Goal: Browse casually

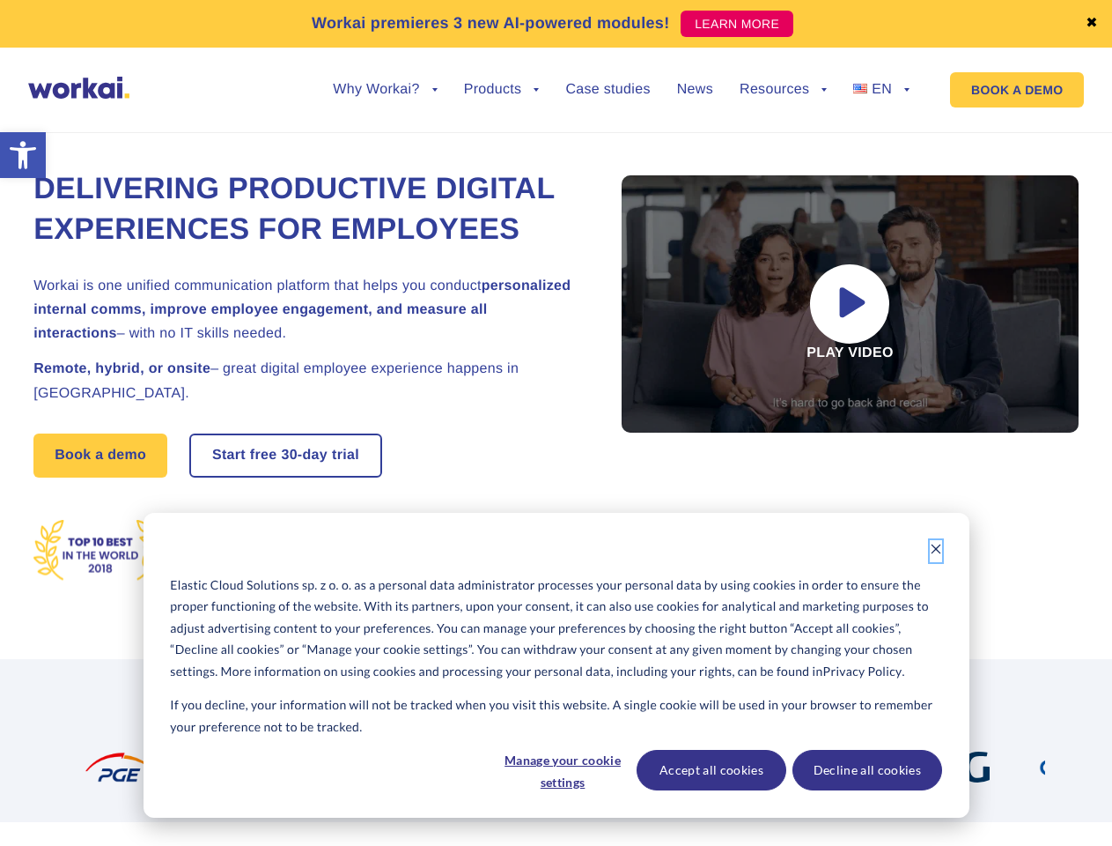
click at [936, 551] on icon "Dismiss cookie banner" at bounding box center [936, 549] width 12 height 12
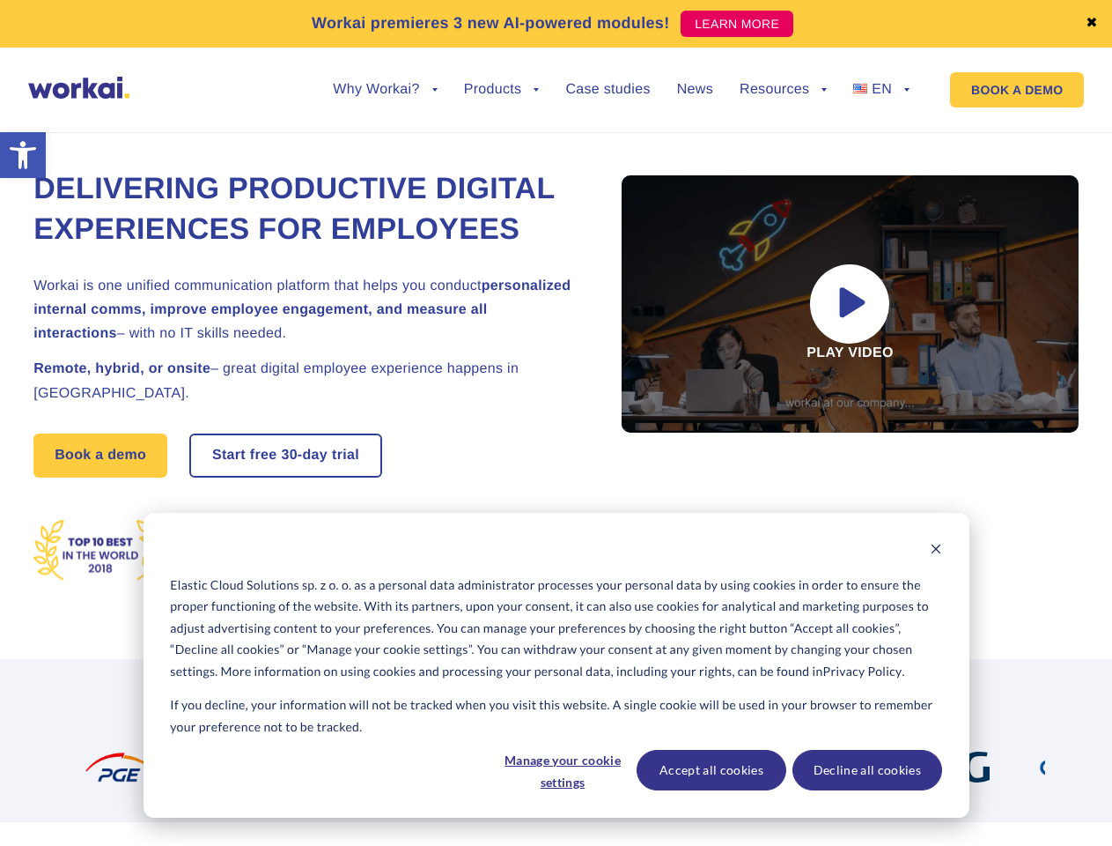
click at [562, 770] on div at bounding box center [587, 766] width 76 height 31
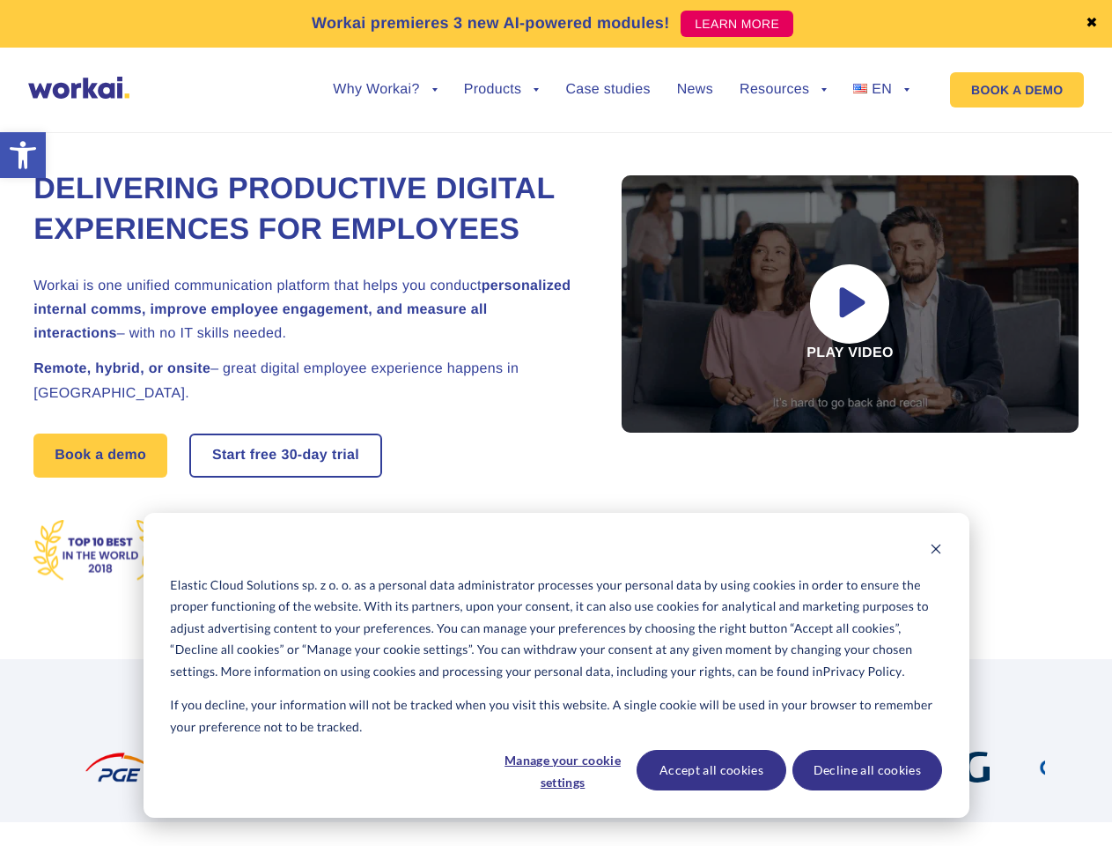
click at [711, 770] on img at bounding box center [724, 766] width 163 height 31
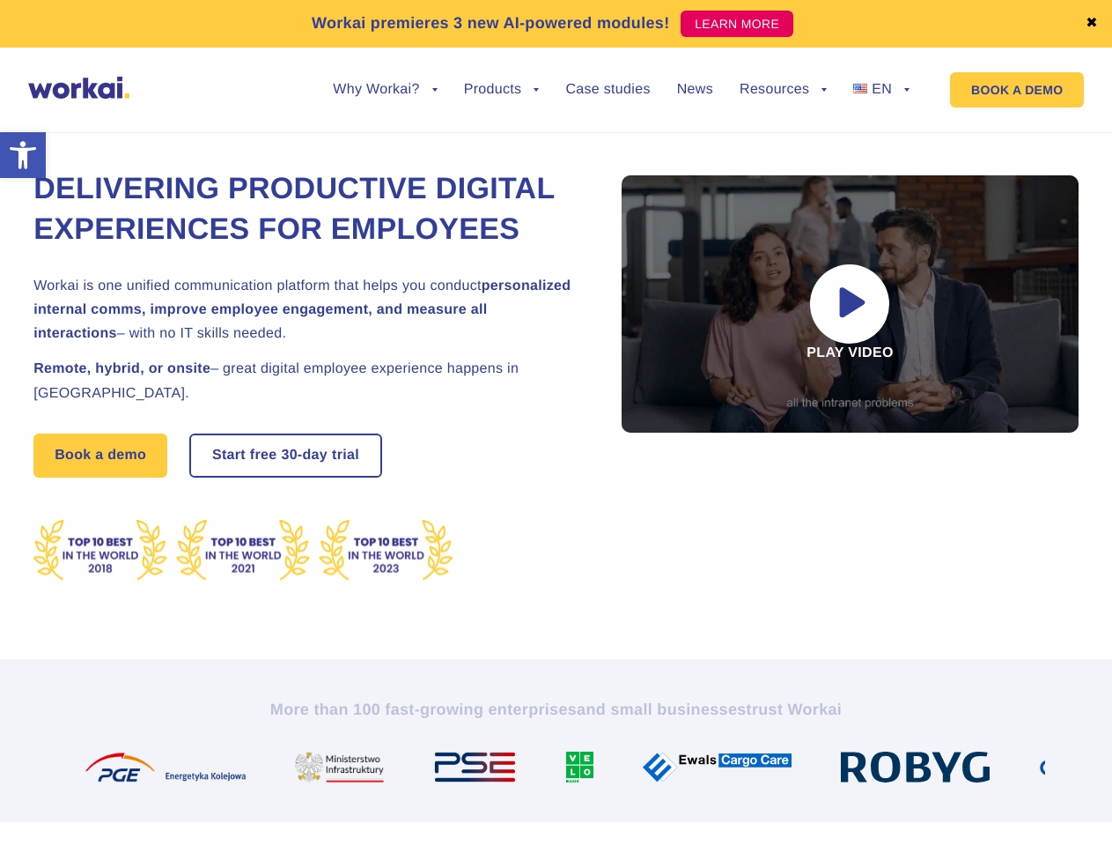
click at [867, 770] on img at bounding box center [922, 766] width 163 height 31
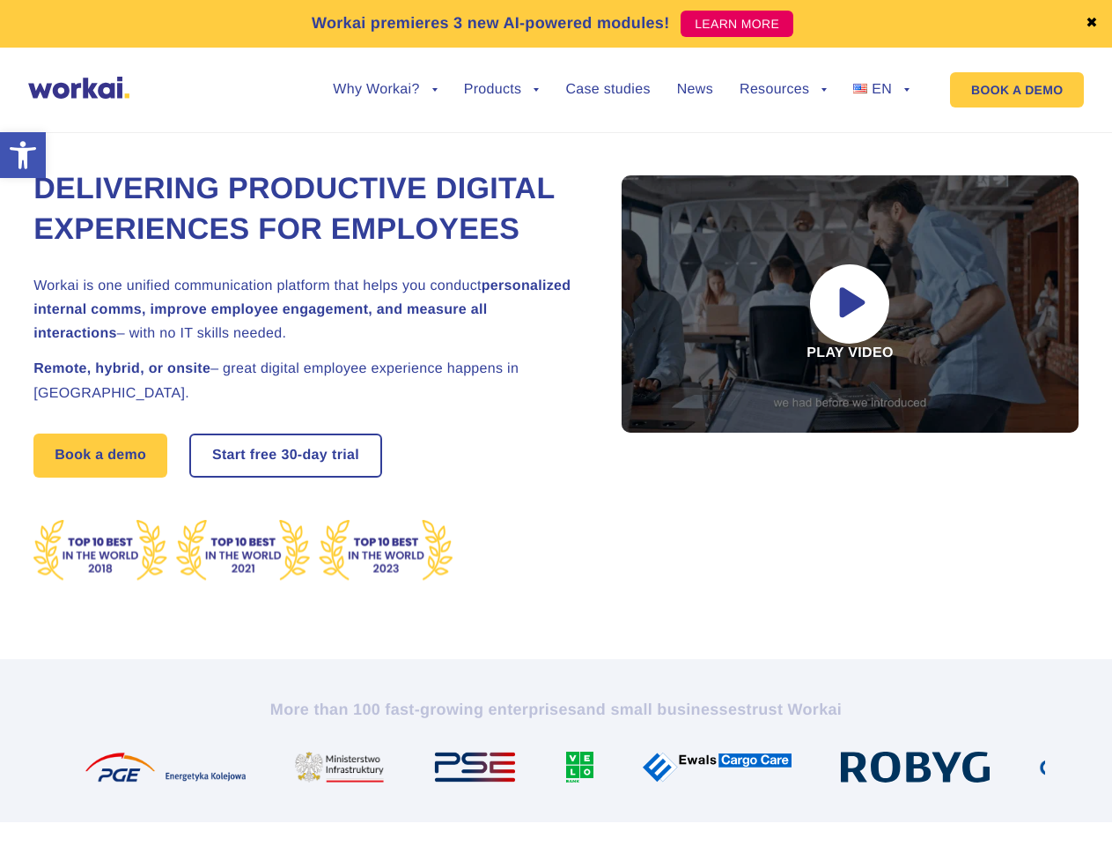
click at [1092, 24] on link "✖" at bounding box center [1092, 24] width 12 height 14
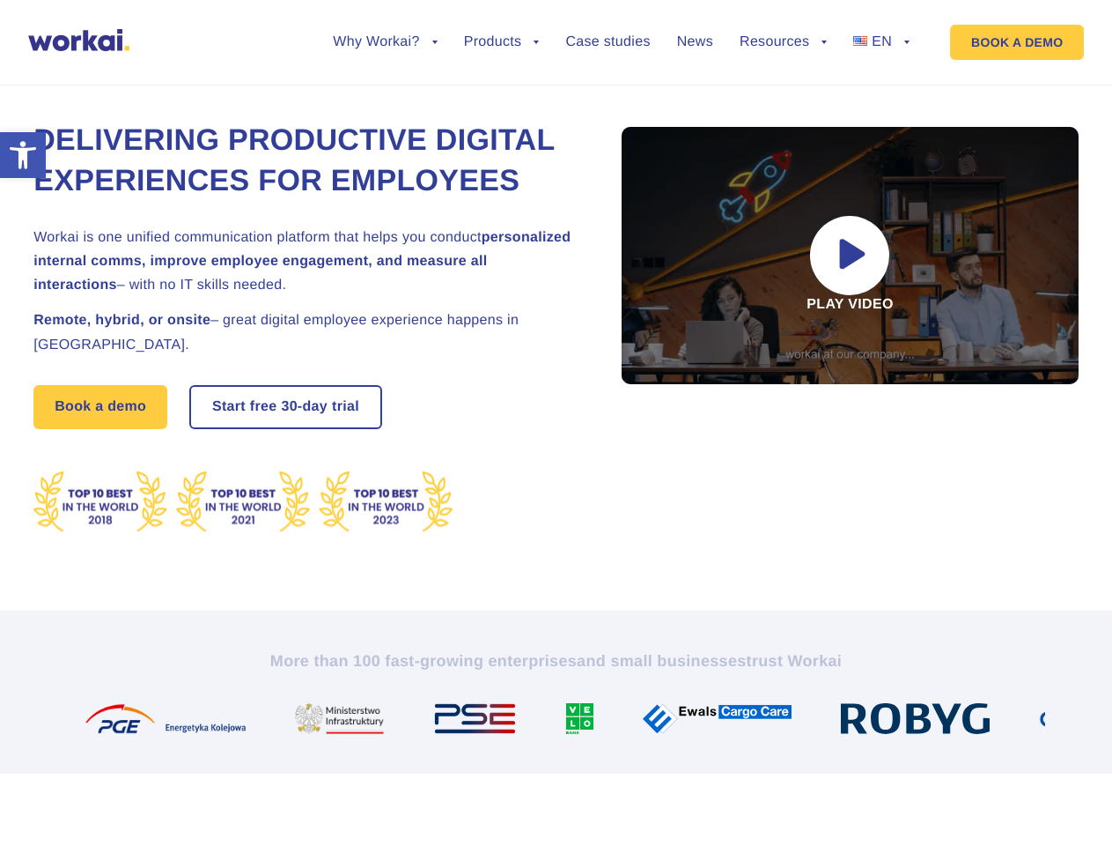
click at [385, 103] on div "Delivering Productive Digital Experiences for Employees Workai is one unified c…" at bounding box center [556, 327] width 1046 height 566
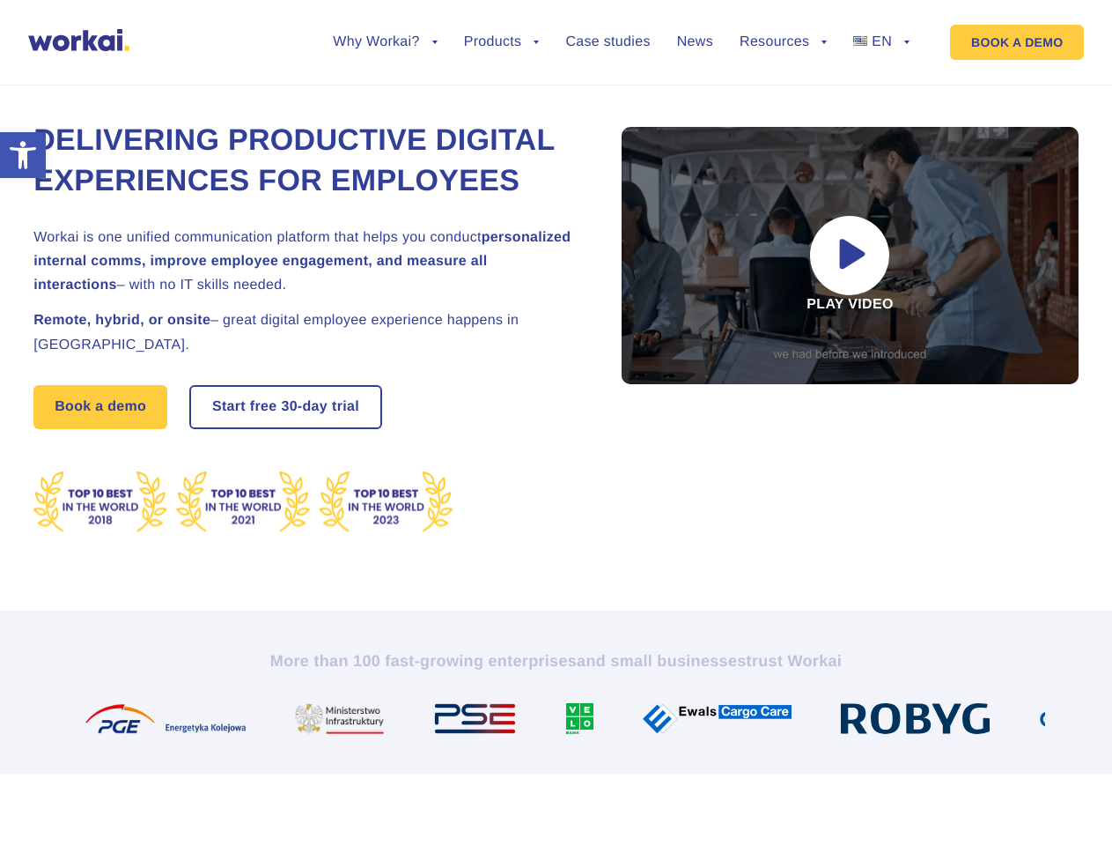
click at [385, 90] on div "Delivering Productive Digital Experiences for Employees Workai is one unified c…" at bounding box center [556, 327] width 1046 height 566
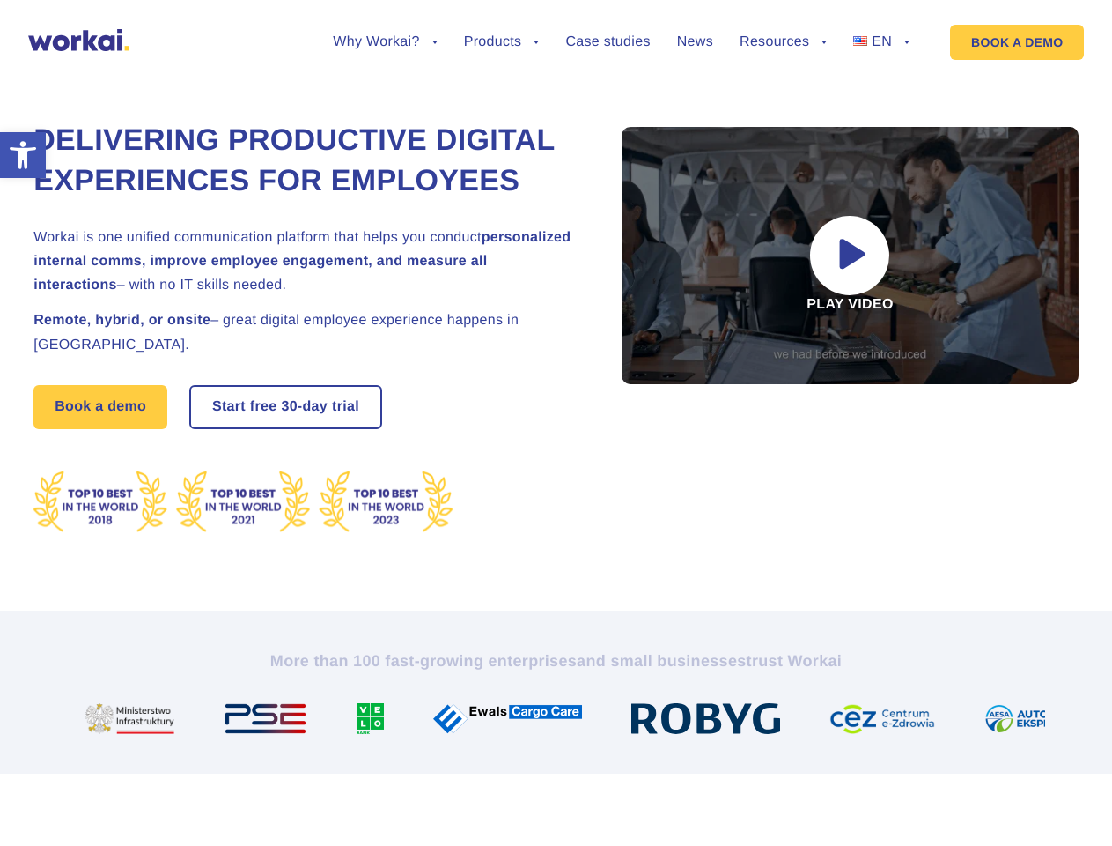
click at [502, 103] on div "Delivering Productive Digital Experiences for Employees Workai is one unified c…" at bounding box center [556, 327] width 1046 height 566
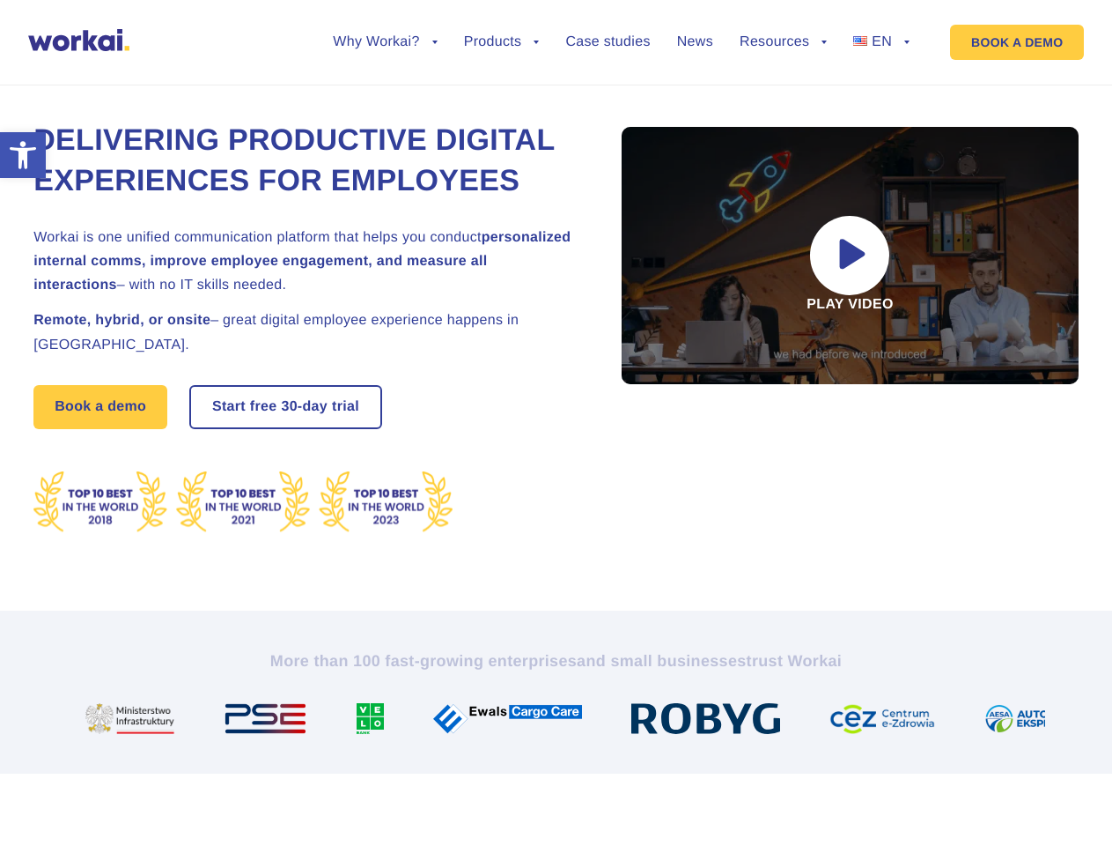
click at [783, 103] on div "Delivering Productive Digital Experiences for Employees Workai is one unified c…" at bounding box center [556, 327] width 1046 height 566
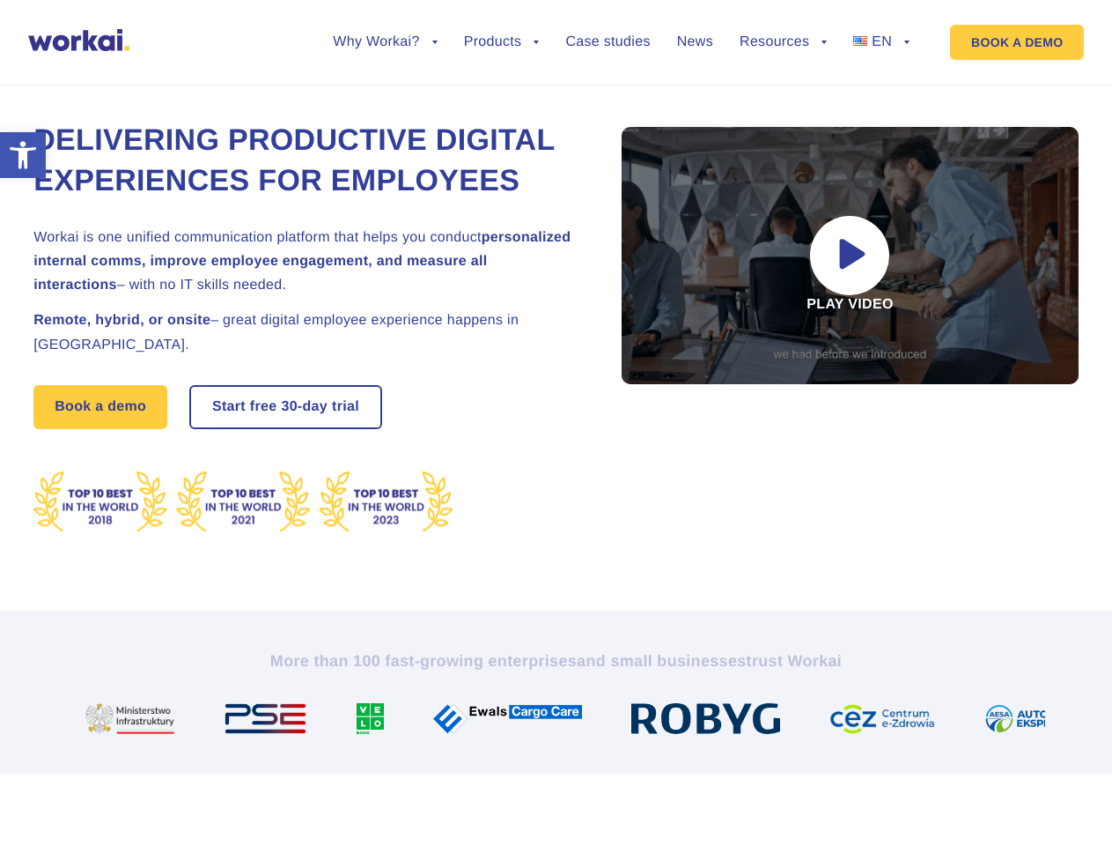
click at [783, 90] on div "Delivering Productive Digital Experiences for Employees Workai is one unified c…" at bounding box center [556, 327] width 1046 height 566
